Goal: Information Seeking & Learning: Learn about a topic

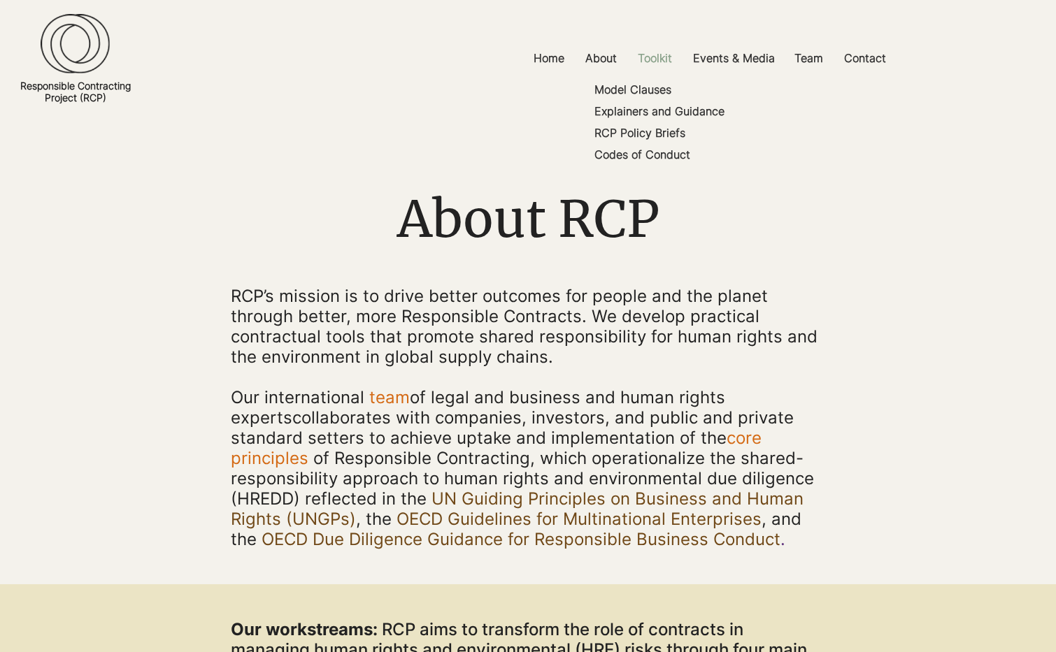
click at [659, 59] on p "Toolkit" at bounding box center [655, 58] width 48 height 31
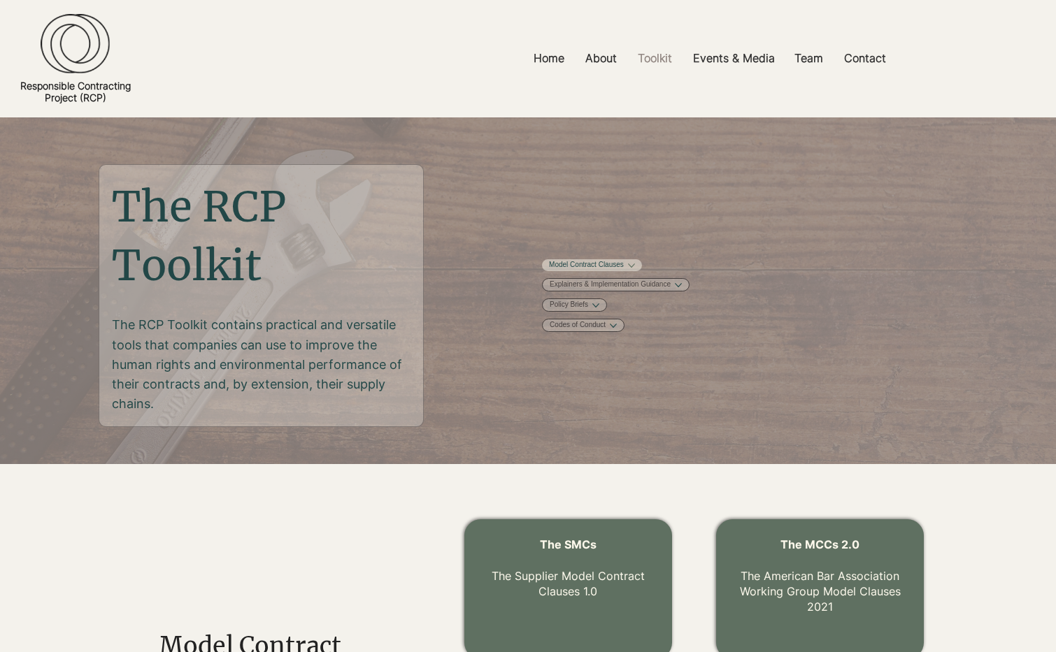
click at [624, 270] on link "Model Contract Clauses" at bounding box center [586, 265] width 75 height 10
click at [635, 269] on button "More Model Contract Clauses pages" at bounding box center [631, 265] width 7 height 7
click at [681, 360] on button "More Explainers & Implementation Guidance pages" at bounding box center [677, 356] width 7 height 7
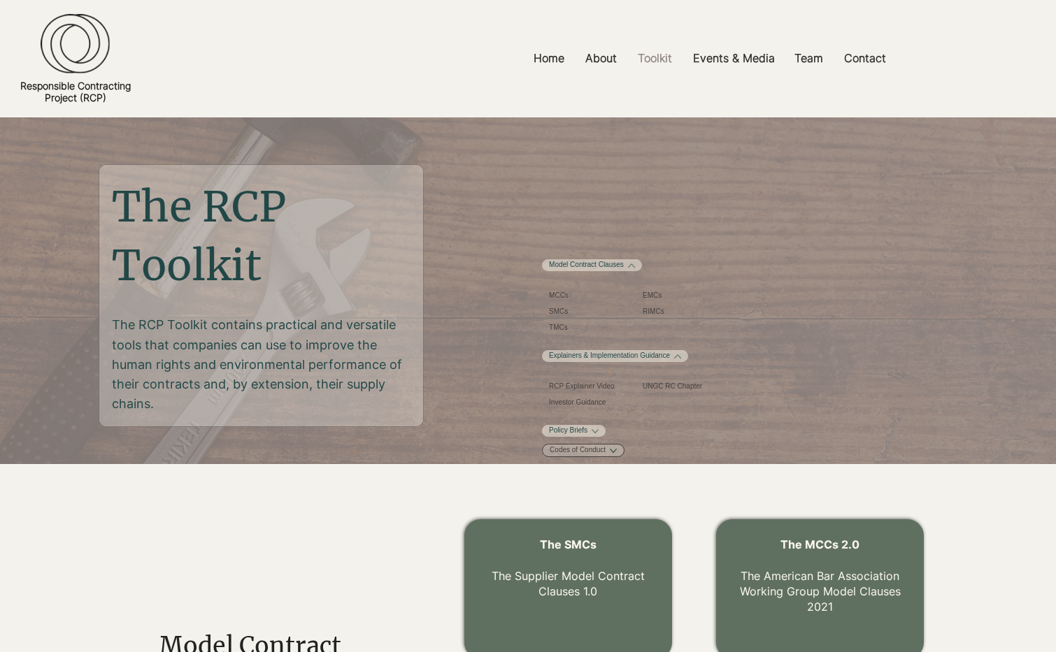
click at [599, 435] on button "More Policy Briefs pages" at bounding box center [595, 431] width 7 height 7
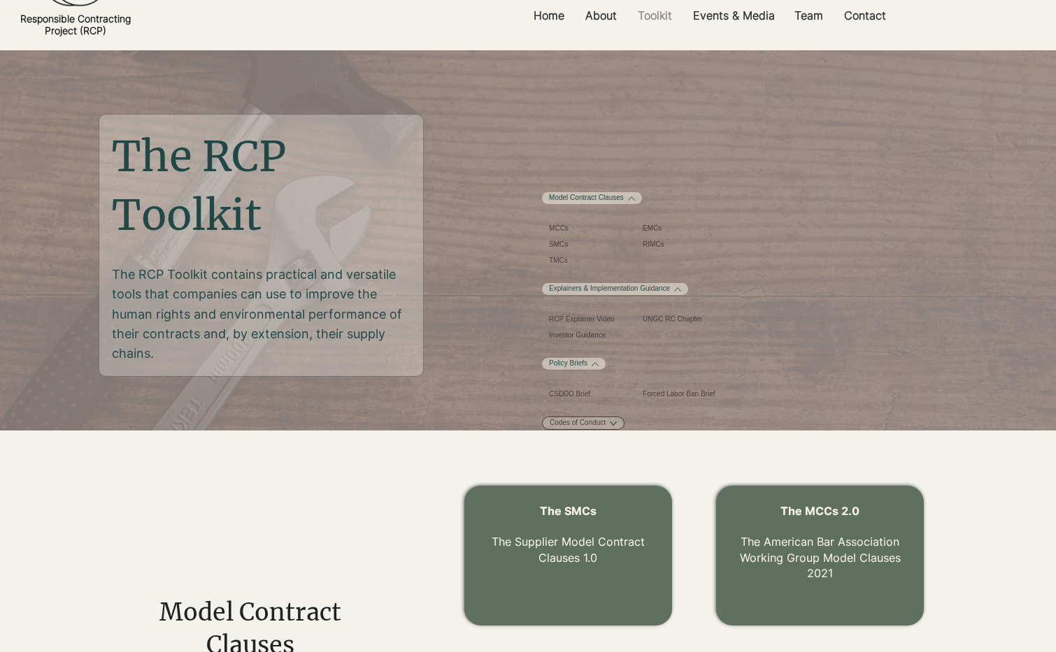
scroll to position [71, 0]
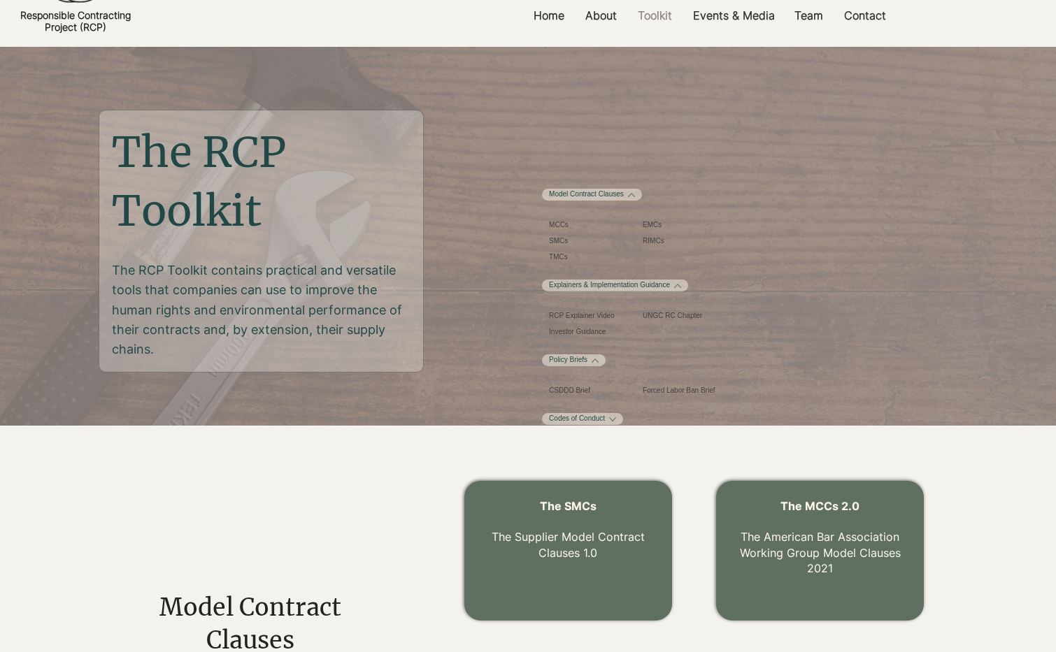
click at [616, 423] on button "More Codes of Conduct pages" at bounding box center [612, 419] width 7 height 7
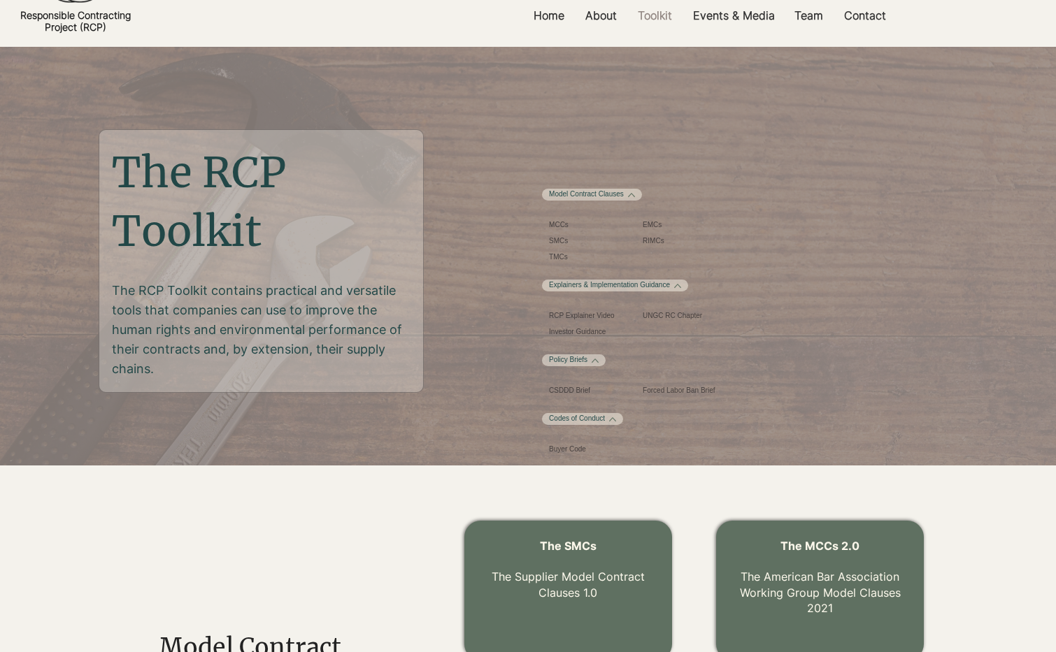
click at [681, 289] on button "More Explainers & Implementation Guidance pages" at bounding box center [677, 285] width 7 height 7
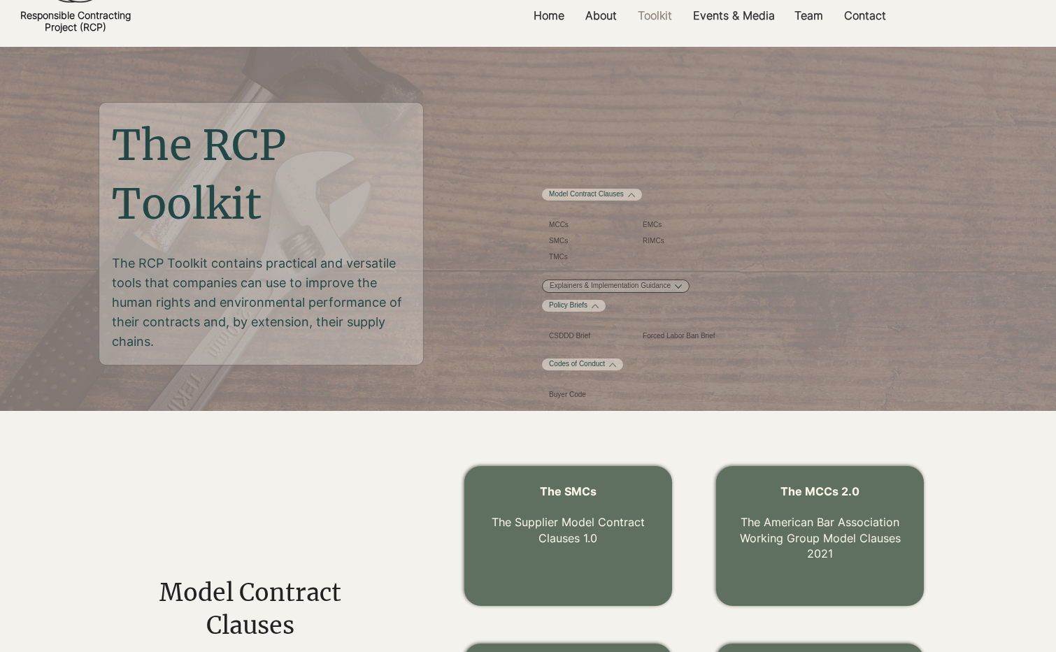
click at [635, 199] on button "More Model Contract Clauses pages" at bounding box center [631, 195] width 7 height 7
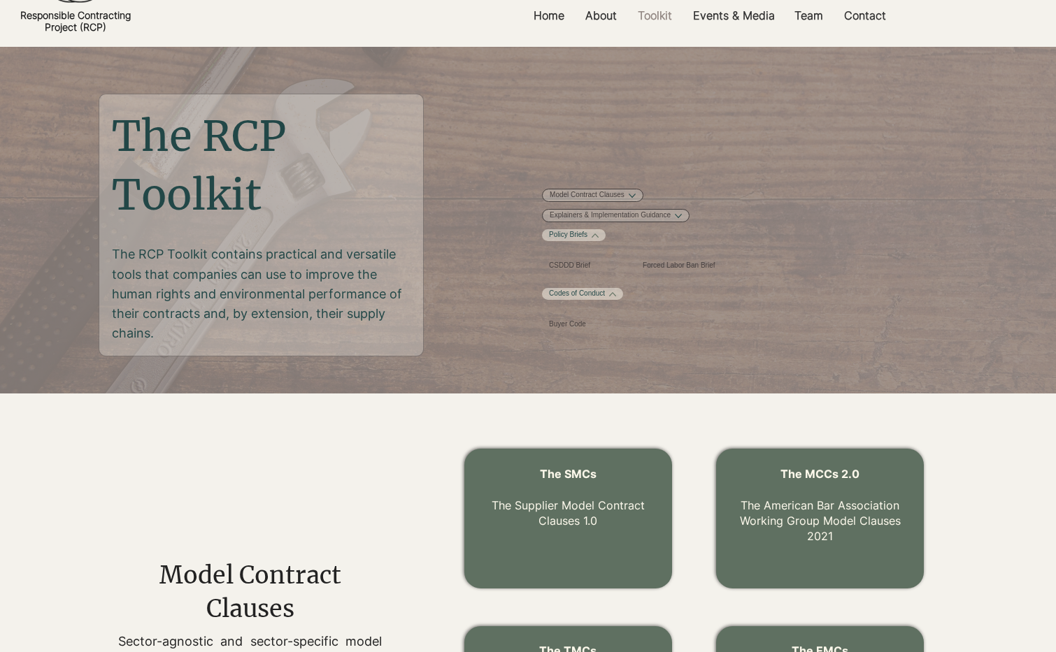
click at [599, 239] on icon "More Policy Briefs pages" at bounding box center [595, 235] width 7 height 7
click at [616, 259] on icon "More Codes of Conduct pages" at bounding box center [612, 255] width 7 height 7
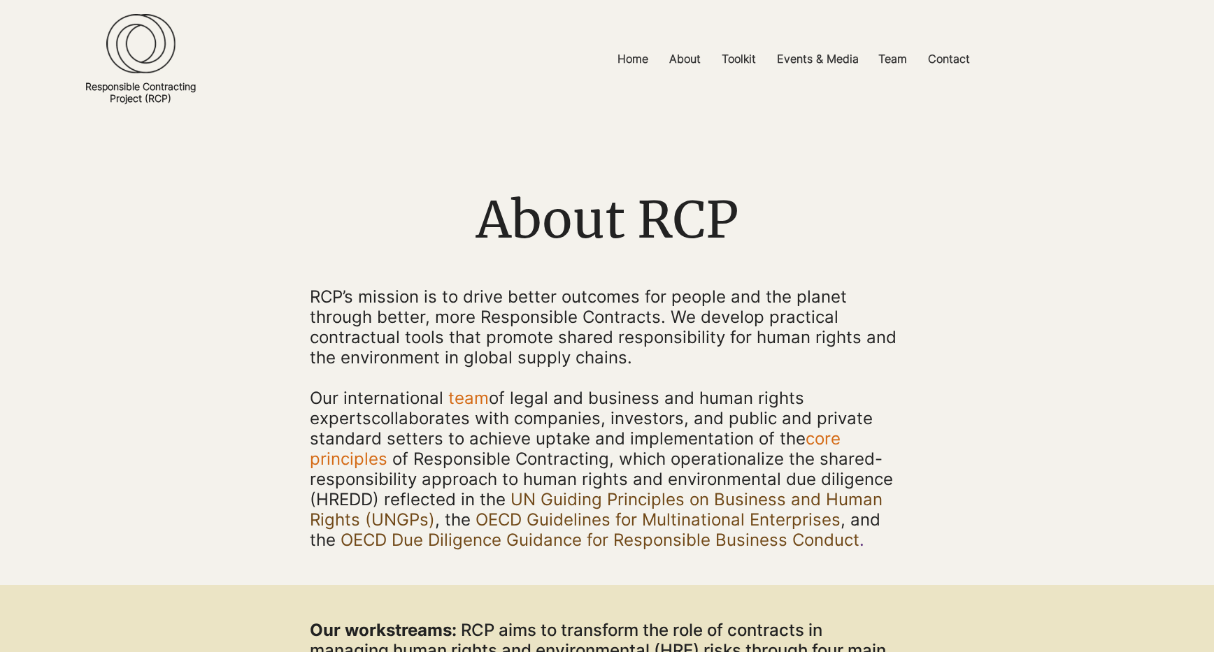
click at [159, 76] on div at bounding box center [140, 59] width 115 height 118
click at [155, 52] on img at bounding box center [140, 44] width 69 height 60
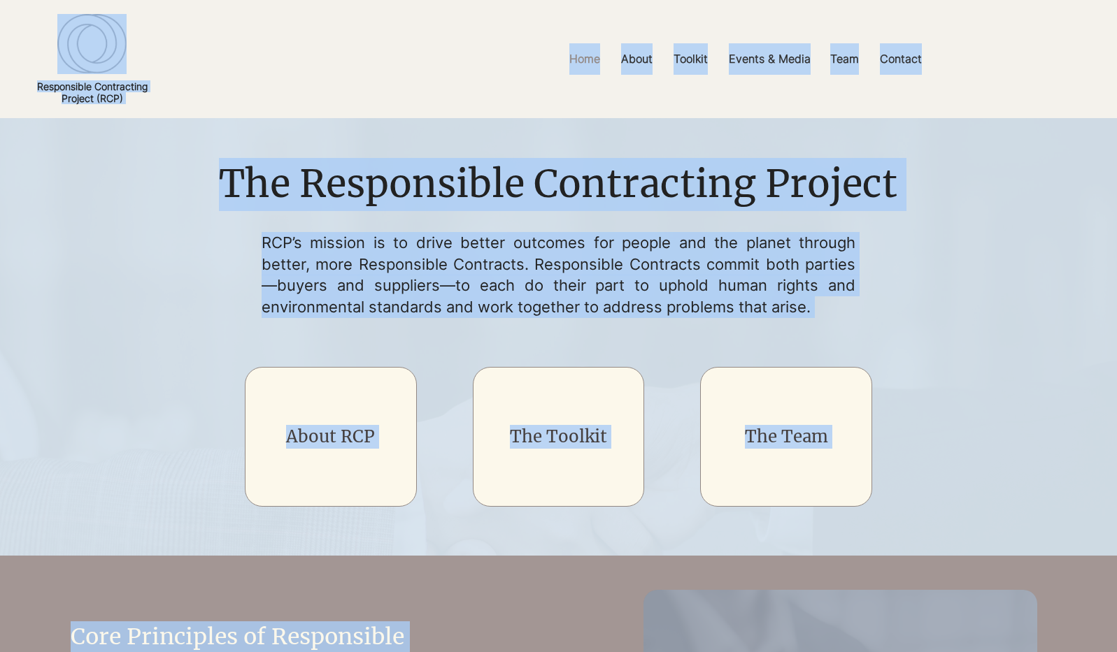
drag, startPoint x: 1114, startPoint y: 275, endPoint x: 1061, endPoint y: 8, distance: 272.3
click at [1084, 0] on html "top of page Skip to Main Content Home About Core Principles Uptake FAQs Toolkit…" at bounding box center [558, 326] width 1117 height 652
click at [853, 72] on p "Team" at bounding box center [844, 58] width 43 height 31
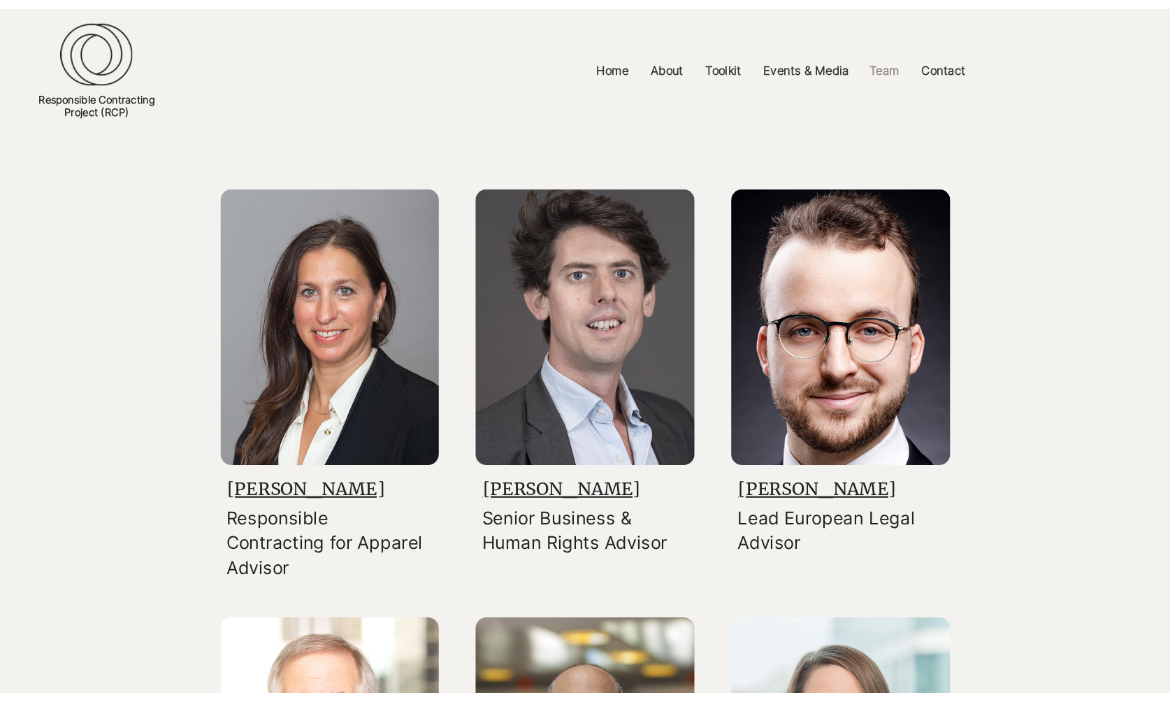
scroll to position [1359, 0]
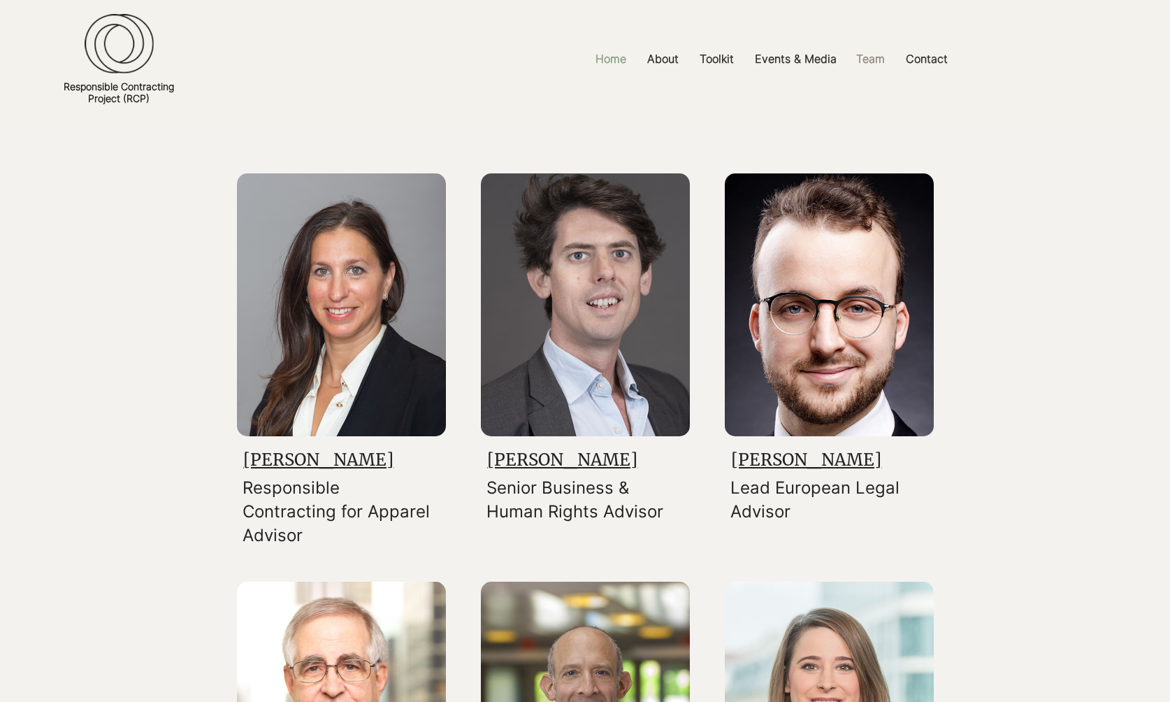
click at [608, 55] on p "Home" at bounding box center [611, 58] width 45 height 31
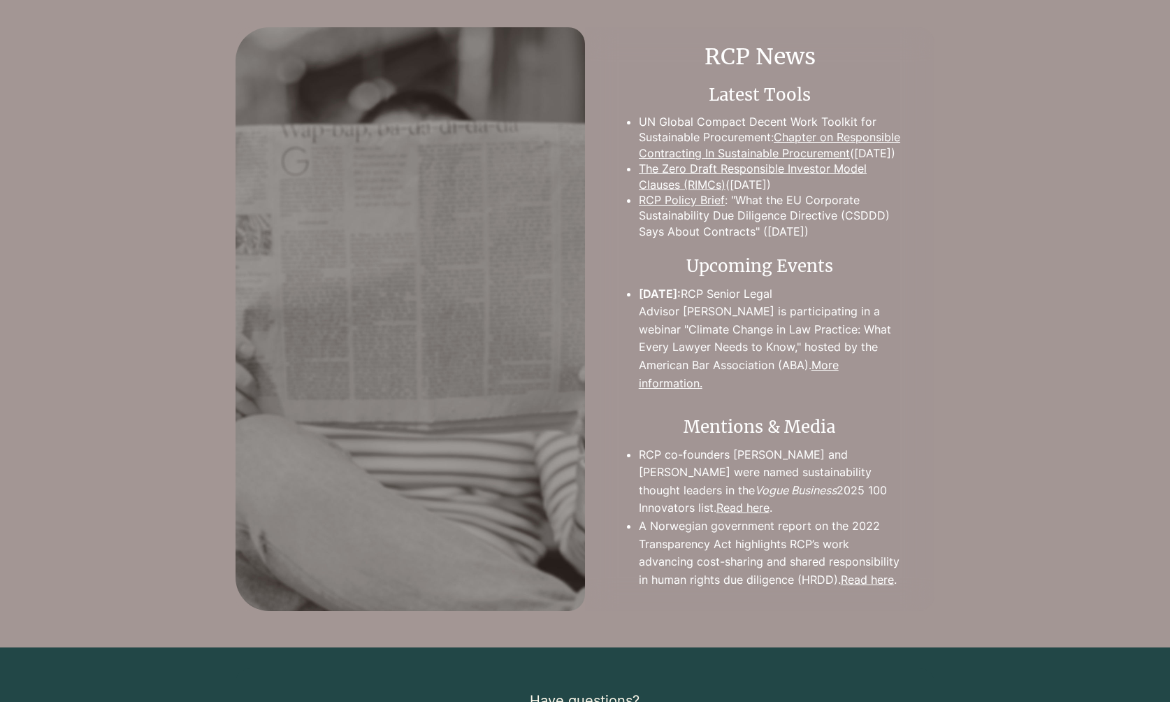
scroll to position [1359, 0]
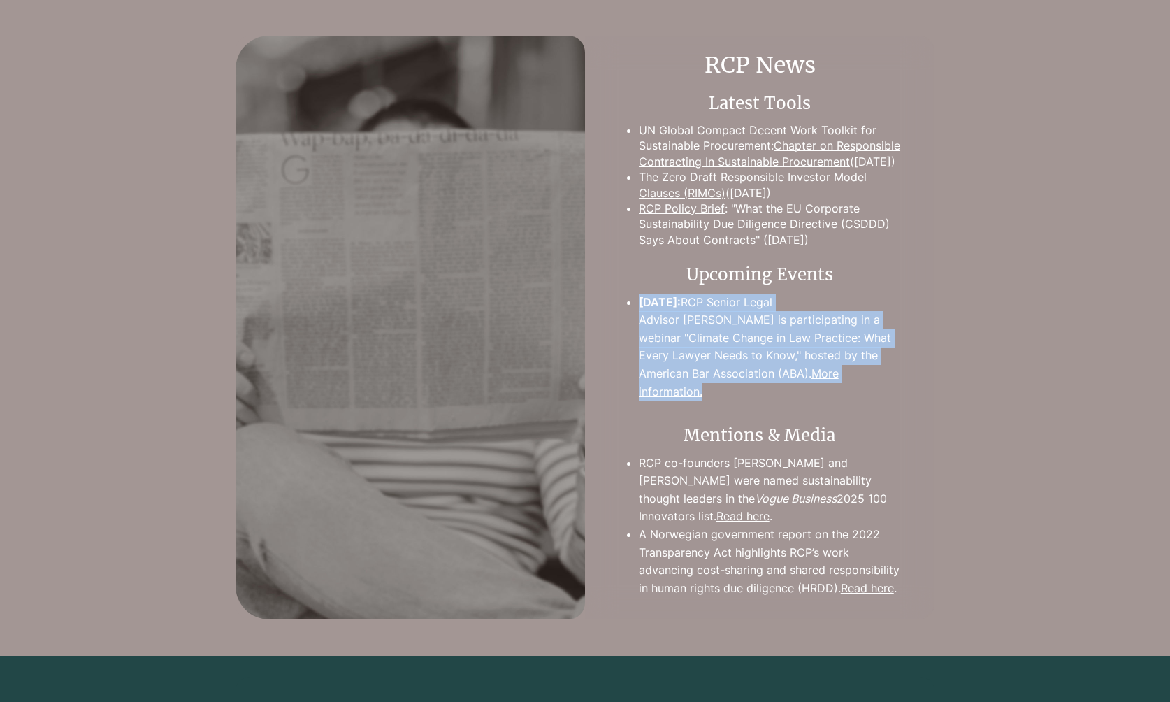
drag, startPoint x: 808, startPoint y: 389, endPoint x: 643, endPoint y: 324, distance: 177.1
click at [642, 324] on p "[DATE]: RCP Senior Legal Advisor [PERSON_NAME] is participating in a webinar "C…" at bounding box center [770, 348] width 262 height 108
copy p "[DATE]: RCP Senior Legal Advisor [PERSON_NAME] is participating in a webinar "C…"
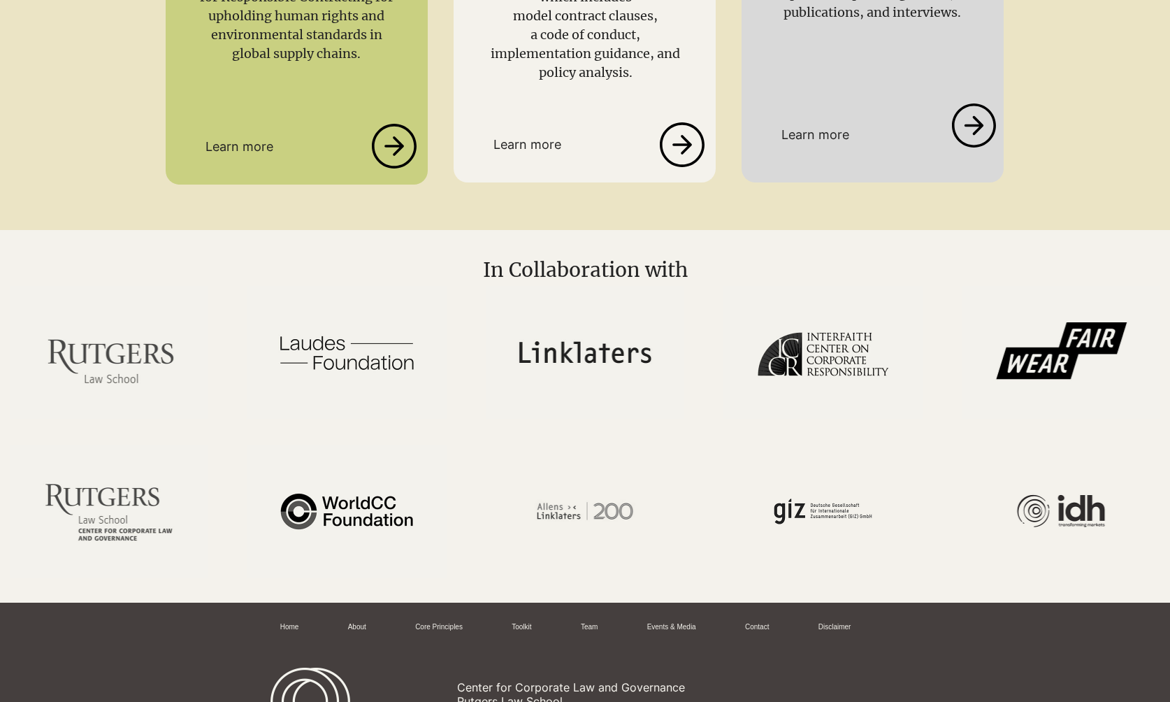
scroll to position [3127, 0]
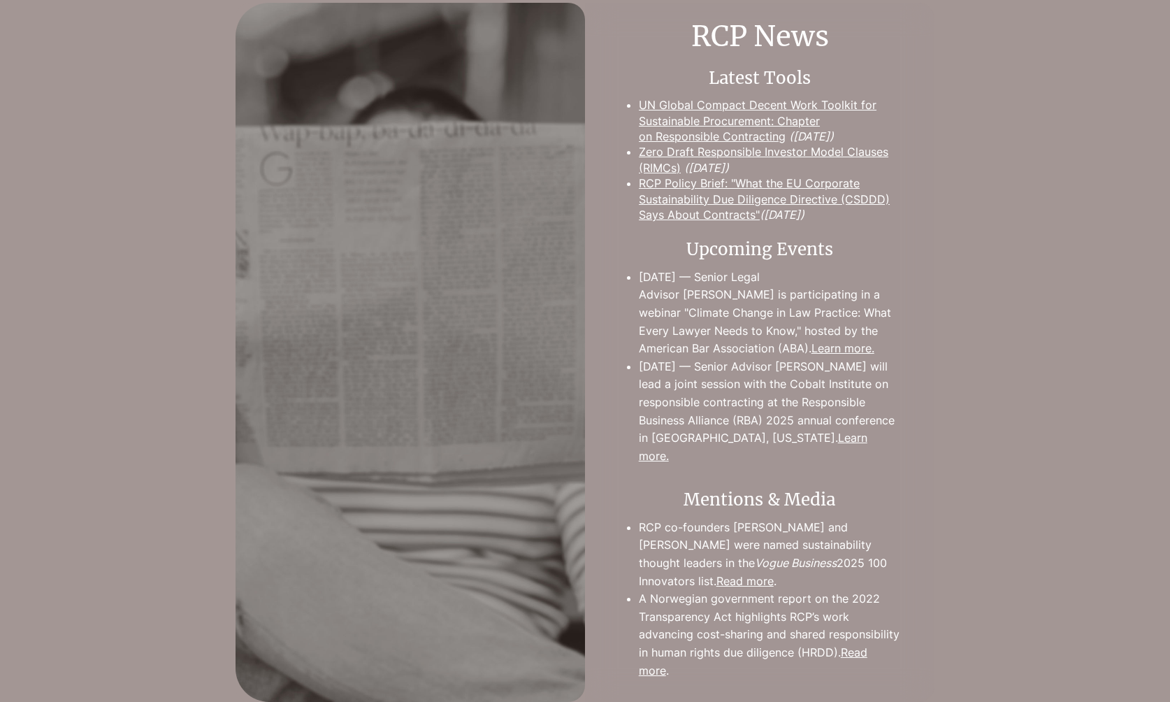
scroll to position [1390, 0]
